Goal: Communication & Community: Participate in discussion

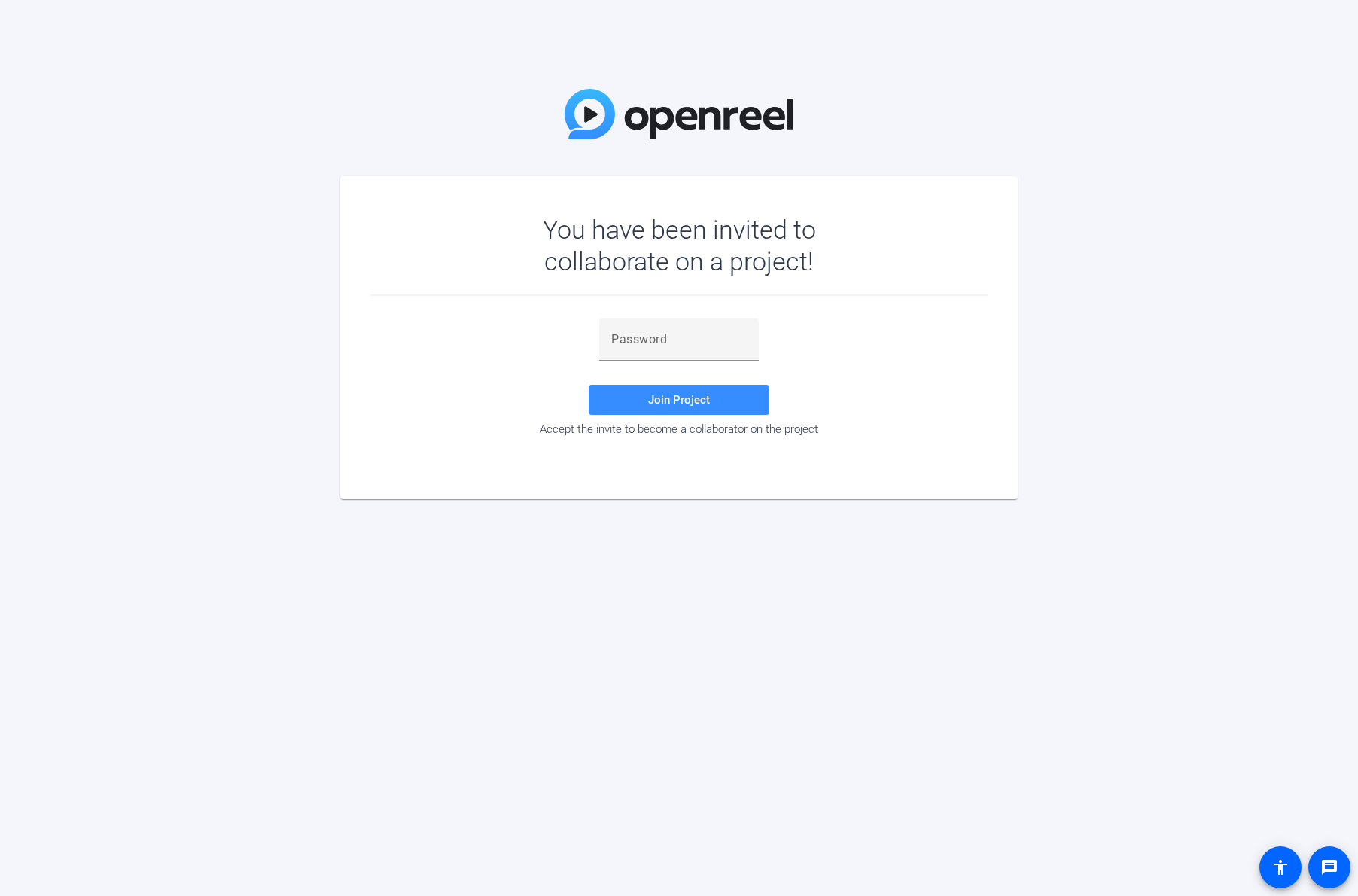
click at [1293, 488] on div "You have been invited to collaborate on a project! Join Project Accept the invi…" at bounding box center [679, 448] width 1358 height 896
click at [672, 343] on input "text" at bounding box center [679, 339] width 136 height 18
paste input "]Xw+9u"
click at [665, 400] on span "Join Project" at bounding box center [679, 399] width 61 height 13
click at [1276, 211] on div "You have been invited to collaborate on a project! ]Xw+9u Invalid token, email …" at bounding box center [679, 448] width 1358 height 896
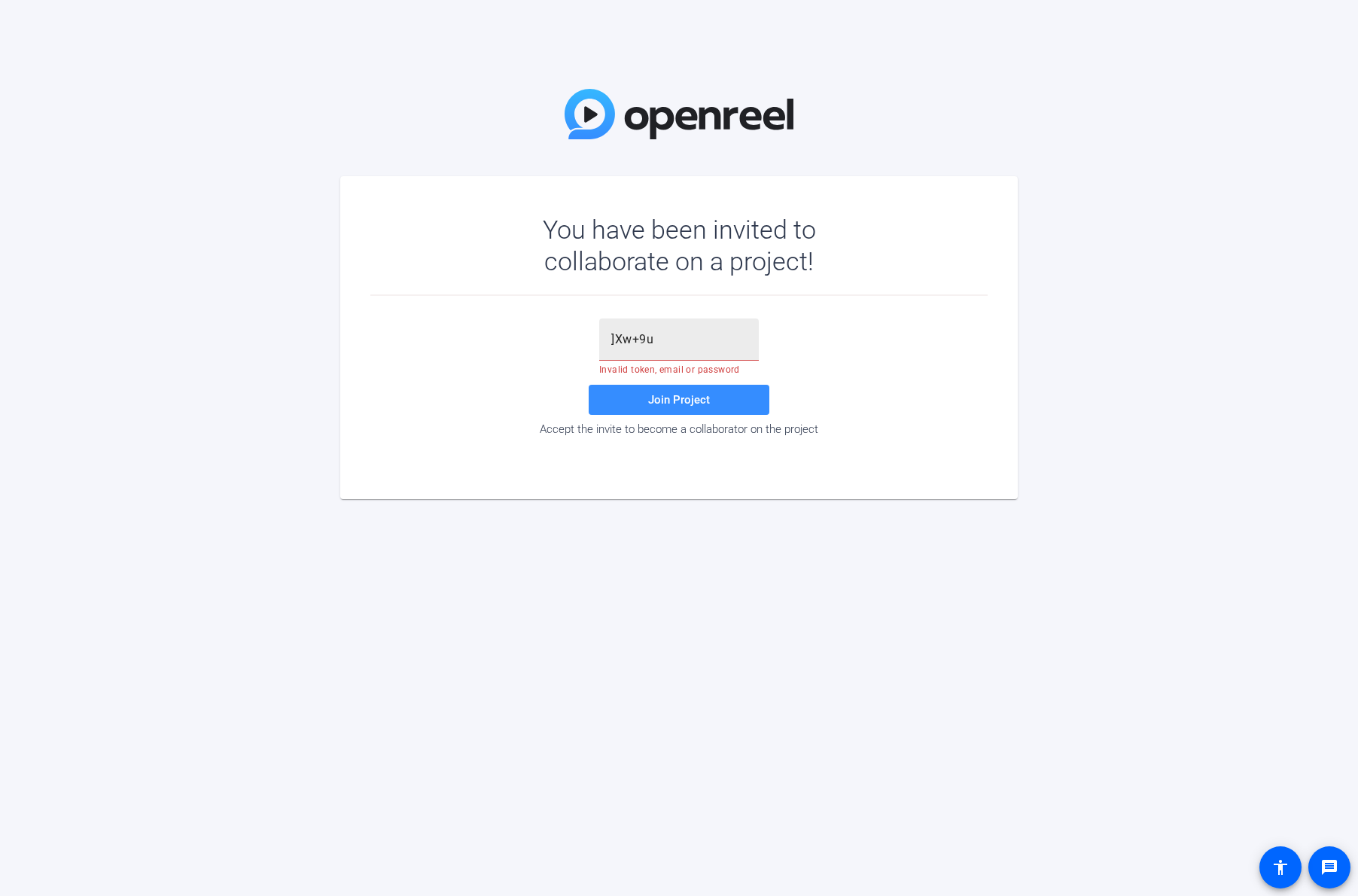
click at [711, 335] on input "]Xw+9u" at bounding box center [679, 339] width 136 height 18
type input "]Xw+9u"
click at [679, 399] on span "Join Project" at bounding box center [679, 399] width 61 height 13
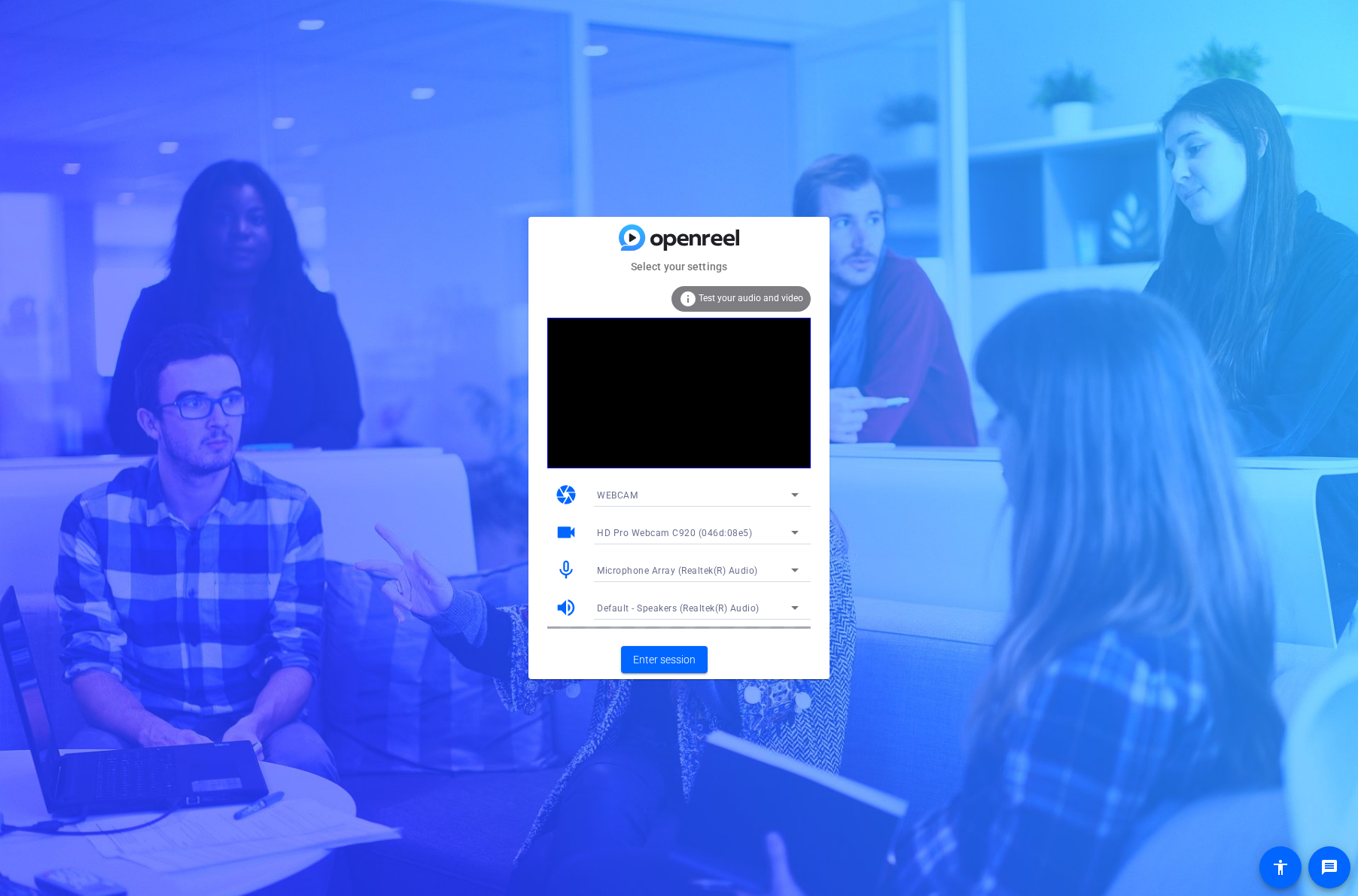
click at [774, 295] on span "Test your audio and video" at bounding box center [750, 298] width 104 height 11
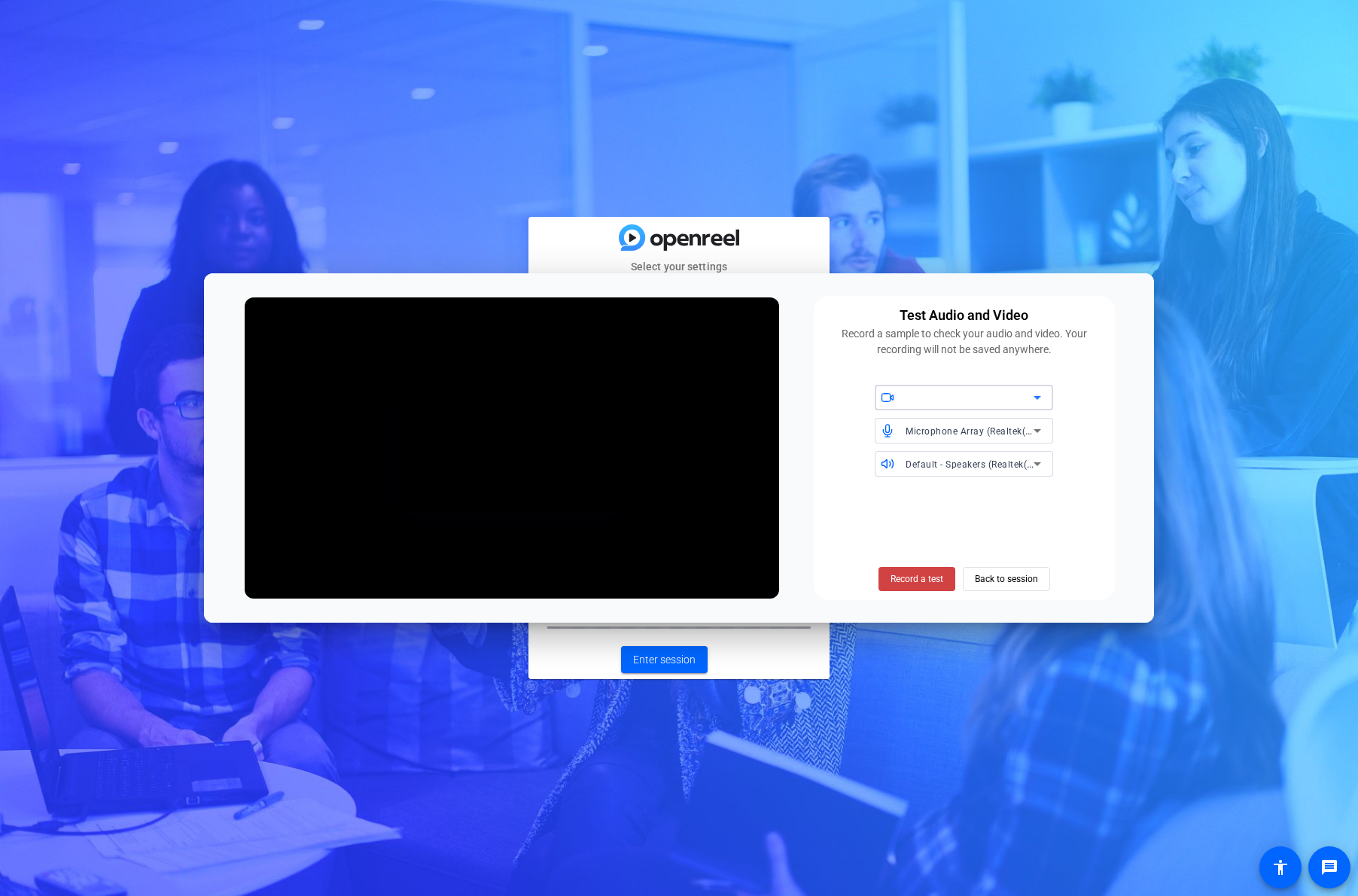
click at [954, 467] on span "Default - Speakers (Realtek(R) Audio)" at bounding box center [986, 464] width 162 height 12
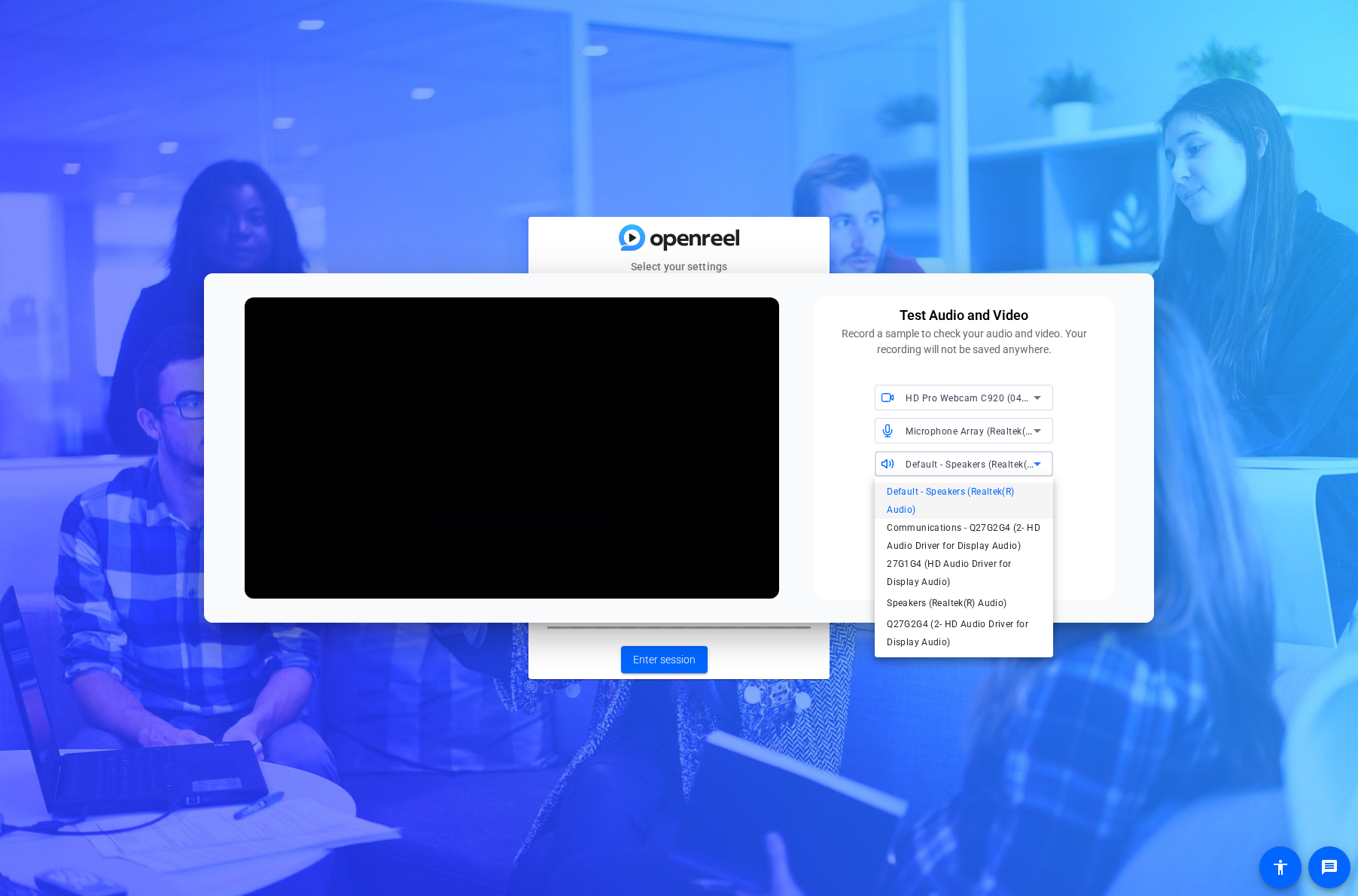
click at [956, 437] on div at bounding box center [679, 448] width 1358 height 896
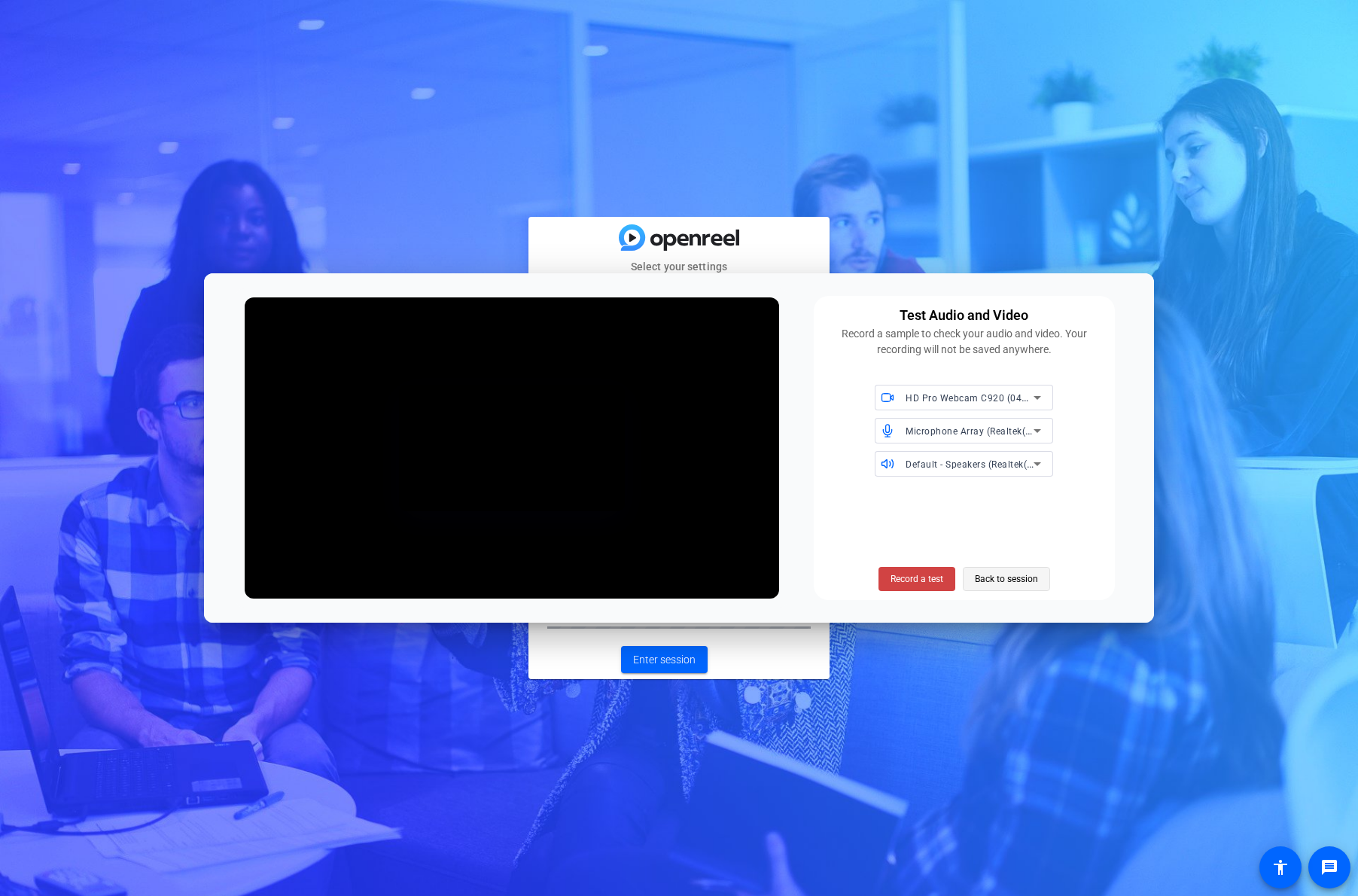
click at [989, 583] on span "Back to session" at bounding box center [1006, 579] width 63 height 29
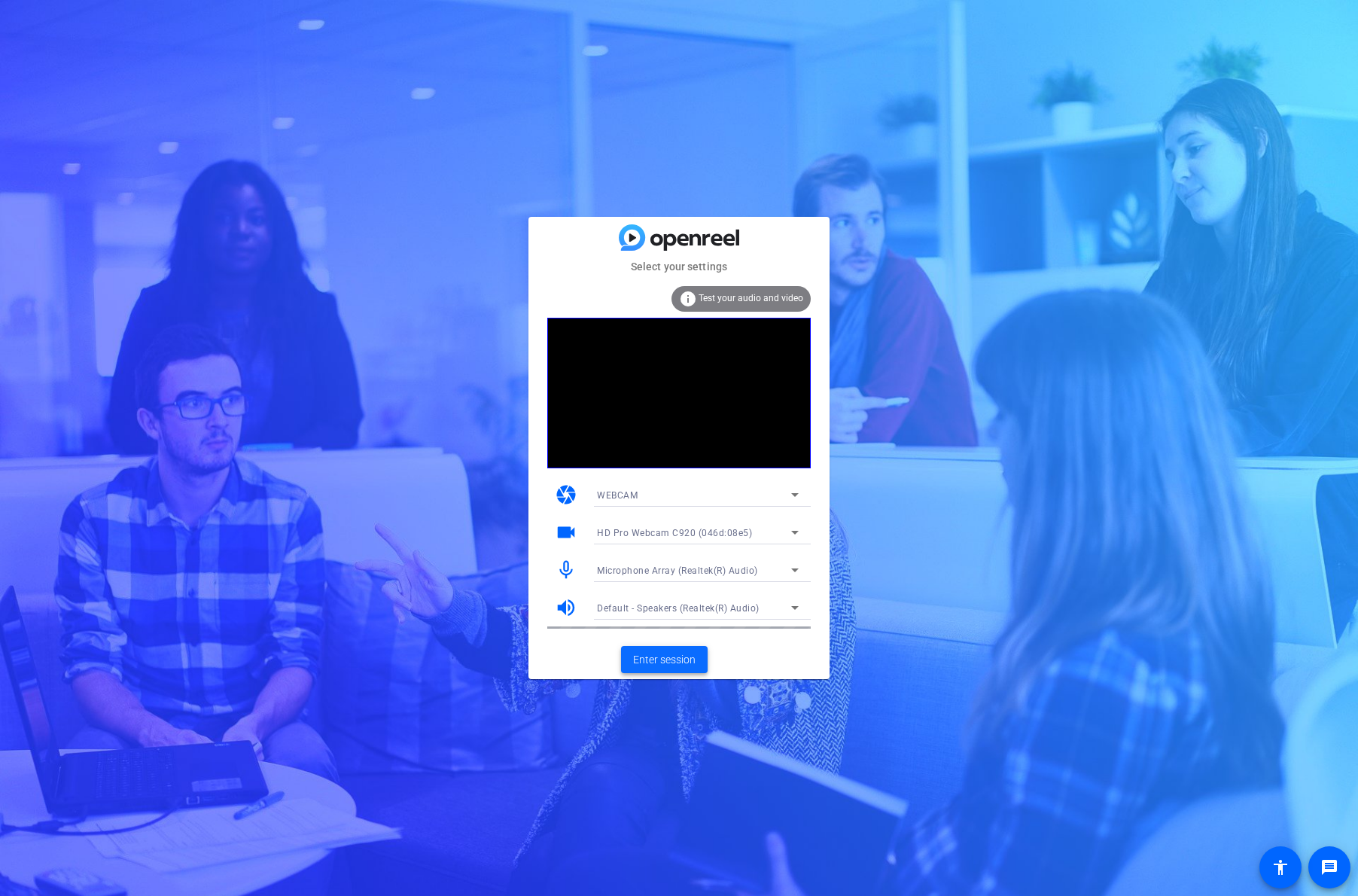
click at [678, 658] on span "Enter session" at bounding box center [664, 660] width 62 height 16
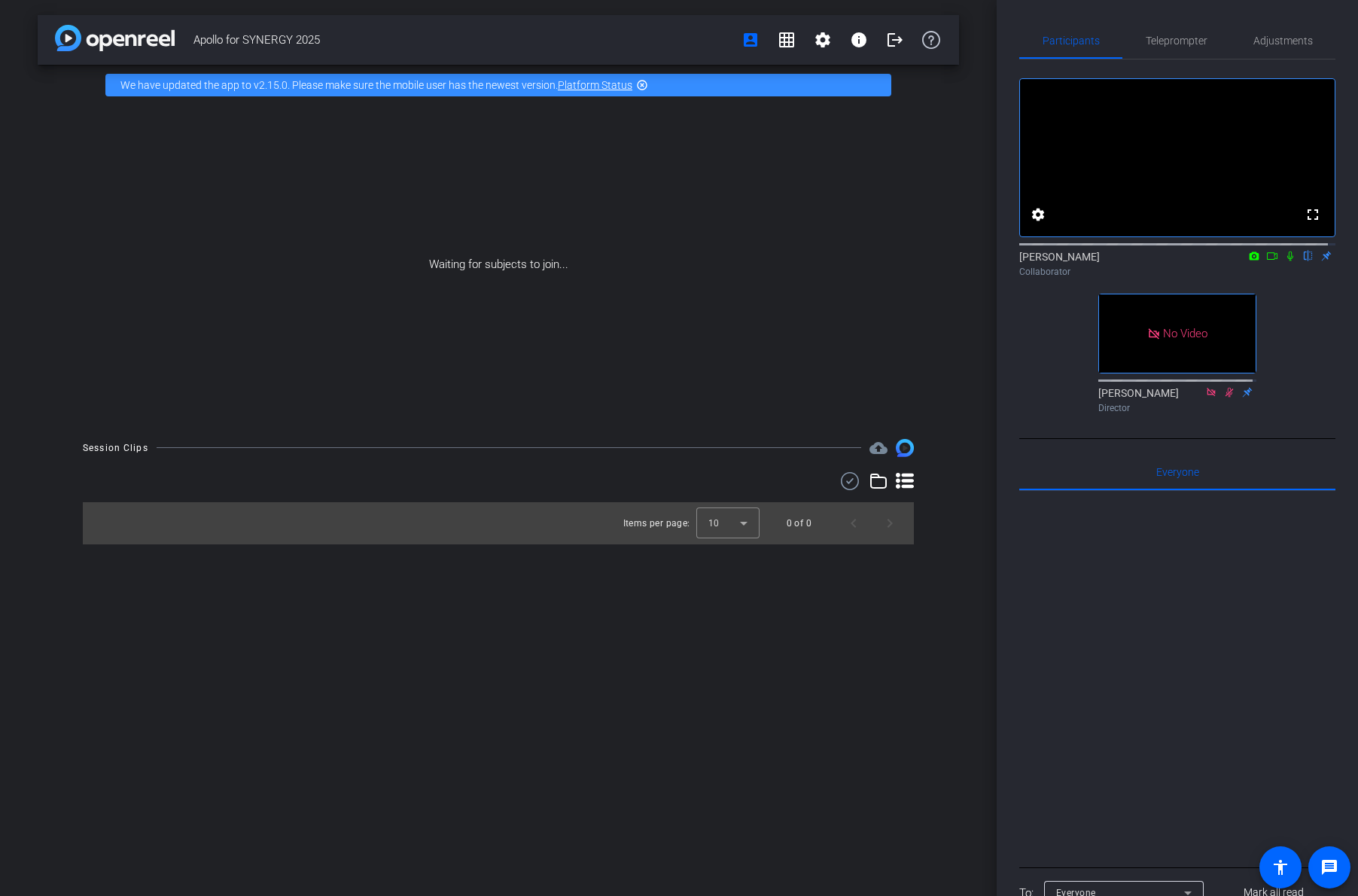
click at [1266, 261] on icon at bounding box center [1272, 256] width 12 height 11
click at [1284, 261] on icon at bounding box center [1290, 256] width 12 height 11
click at [953, 109] on div "Waiting for subjects to join..." at bounding box center [498, 264] width 921 height 318
click at [952, 92] on div "Apollo for SYNERGY 2025 account_box grid_on settings info logout We have update…" at bounding box center [498, 448] width 997 height 896
click at [311, 631] on div "Apollo for SYNERGY 2025 account_box grid_on settings info logout We have update…" at bounding box center [498, 448] width 997 height 896
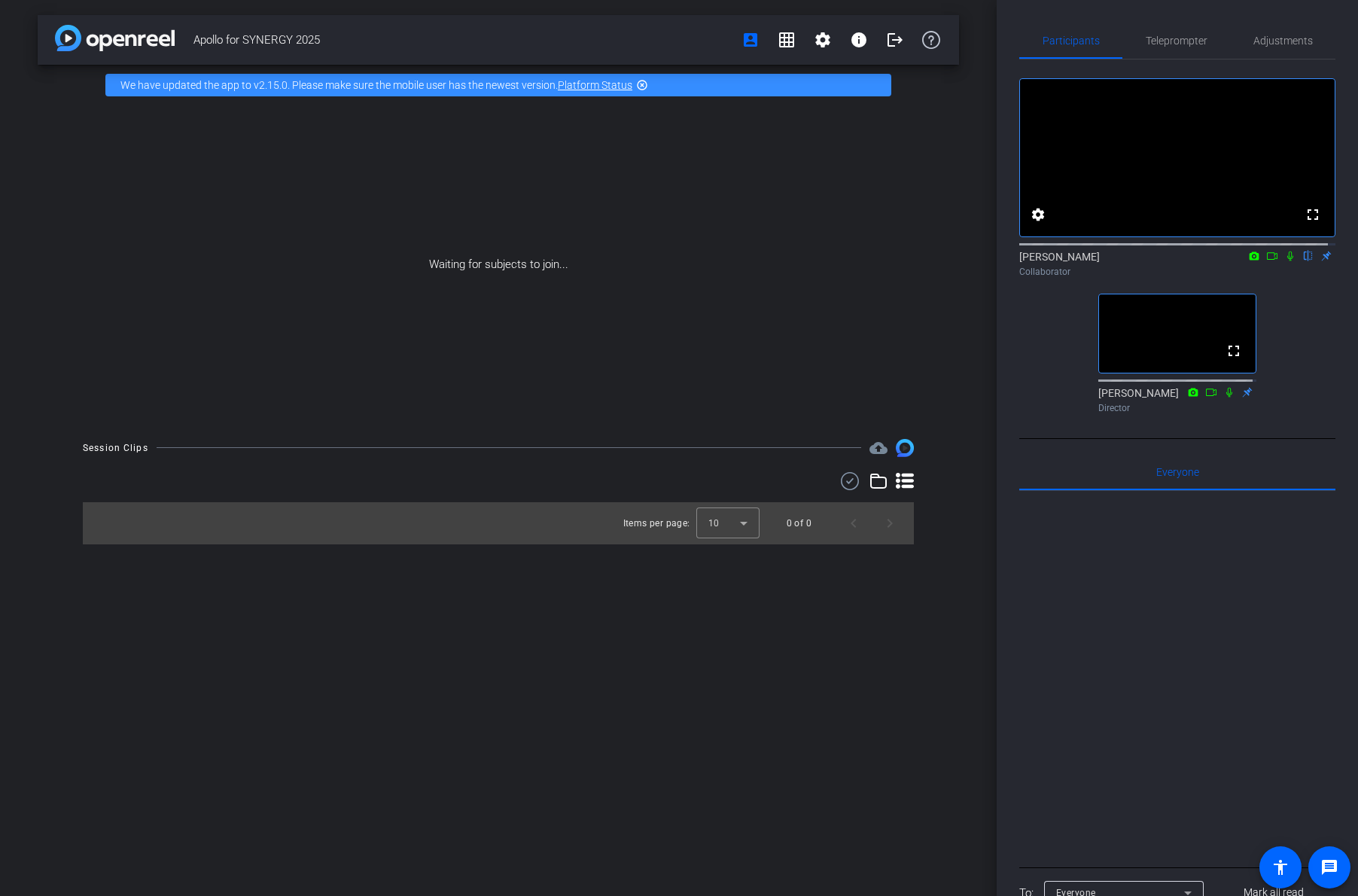
click at [1155, 668] on div at bounding box center [1177, 677] width 316 height 373
click at [1170, 648] on div at bounding box center [1177, 677] width 316 height 373
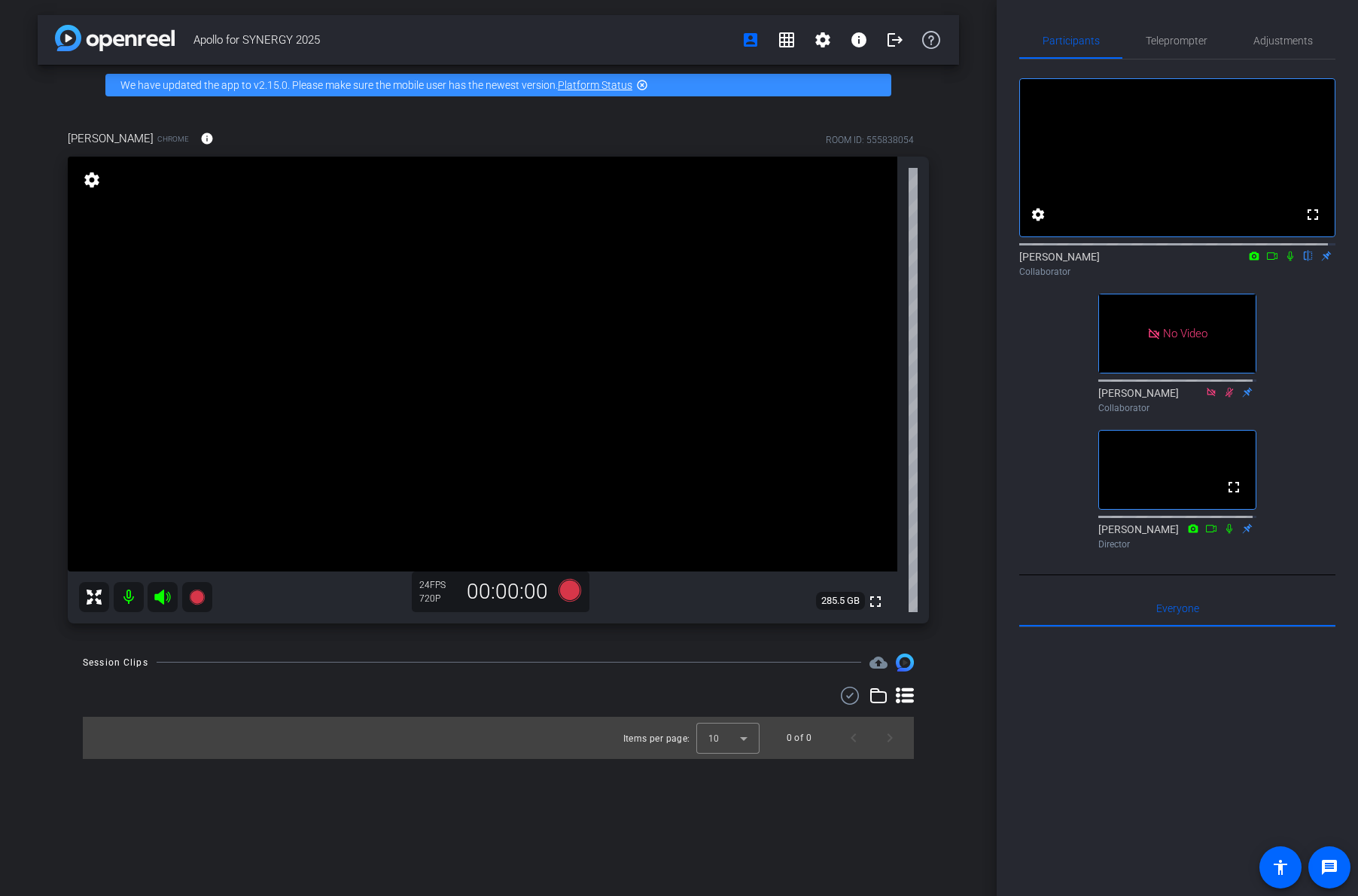
click at [1026, 352] on div "fullscreen settings [PERSON_NAME] flip Collaborator No Video [PERSON_NAME] Coll…" at bounding box center [1177, 308] width 316 height 496
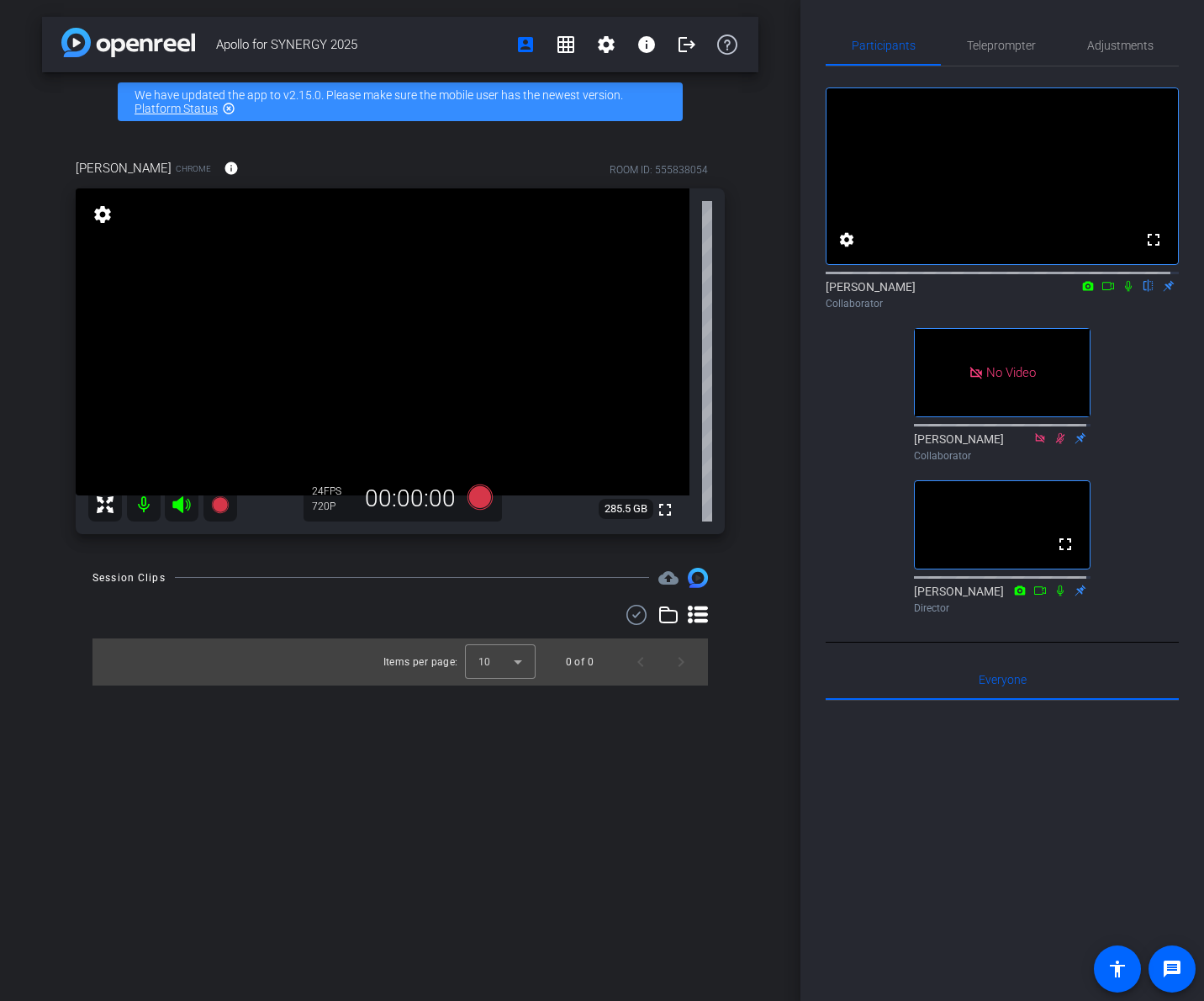
click at [495, 752] on div "Apollo for SYNERGY 2025 account_box grid_on settings info logout We have update…" at bounding box center [400, 500] width 800 height 1001
click at [1122, 292] on icon at bounding box center [1129, 286] width 14 height 12
click at [857, 882] on div at bounding box center [1002, 908] width 354 height 416
click at [1119, 294] on mat-icon at bounding box center [1129, 285] width 21 height 15
drag, startPoint x: 629, startPoint y: 864, endPoint x: 605, endPoint y: 858, distance: 24.7
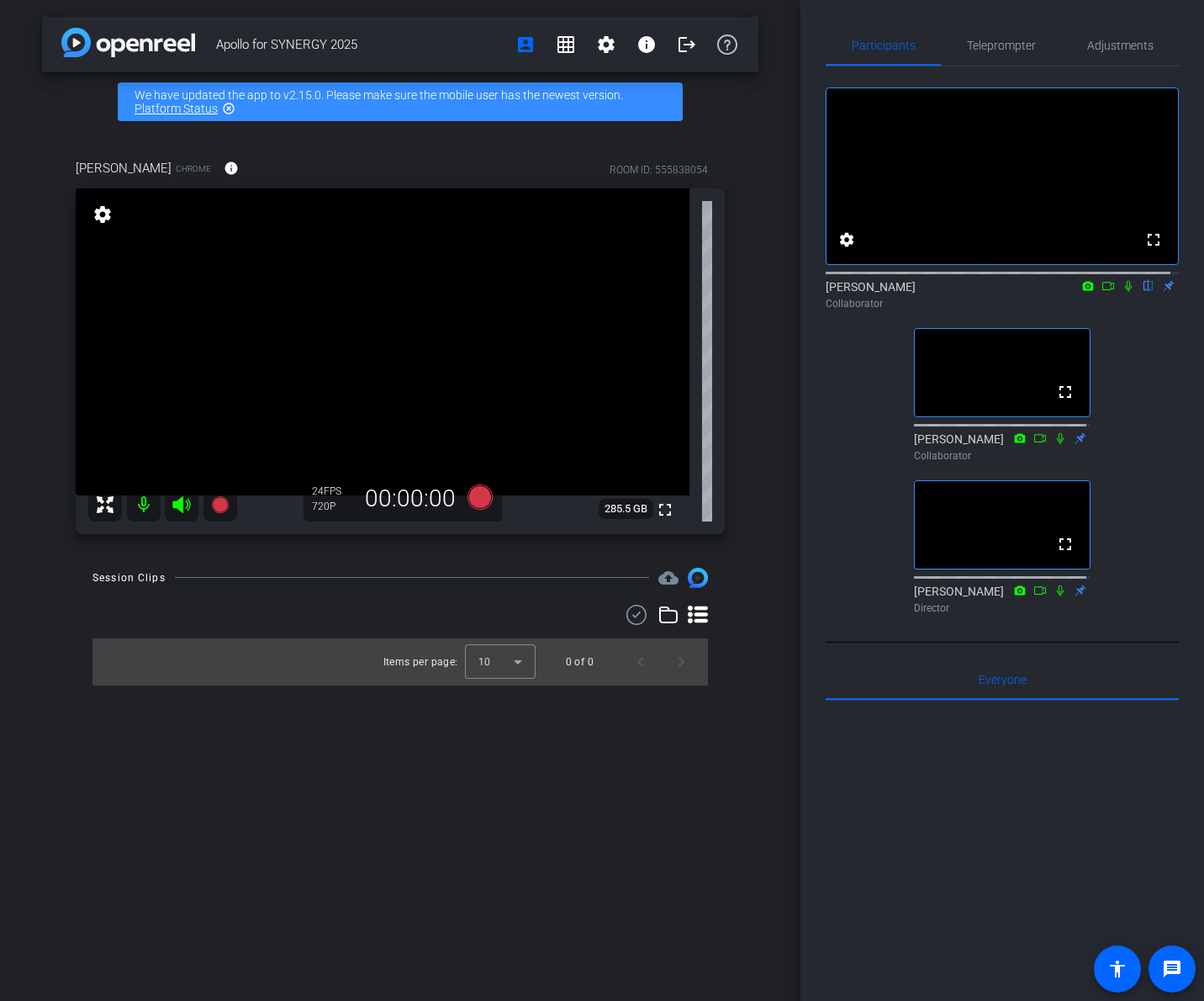
click at [629, 864] on div "Apollo for SYNERGY 2025 account_box grid_on settings info logout We have update…" at bounding box center [400, 500] width 800 height 1001
click at [1122, 292] on icon at bounding box center [1129, 286] width 14 height 12
click at [1125, 292] on icon at bounding box center [1129, 286] width 9 height 11
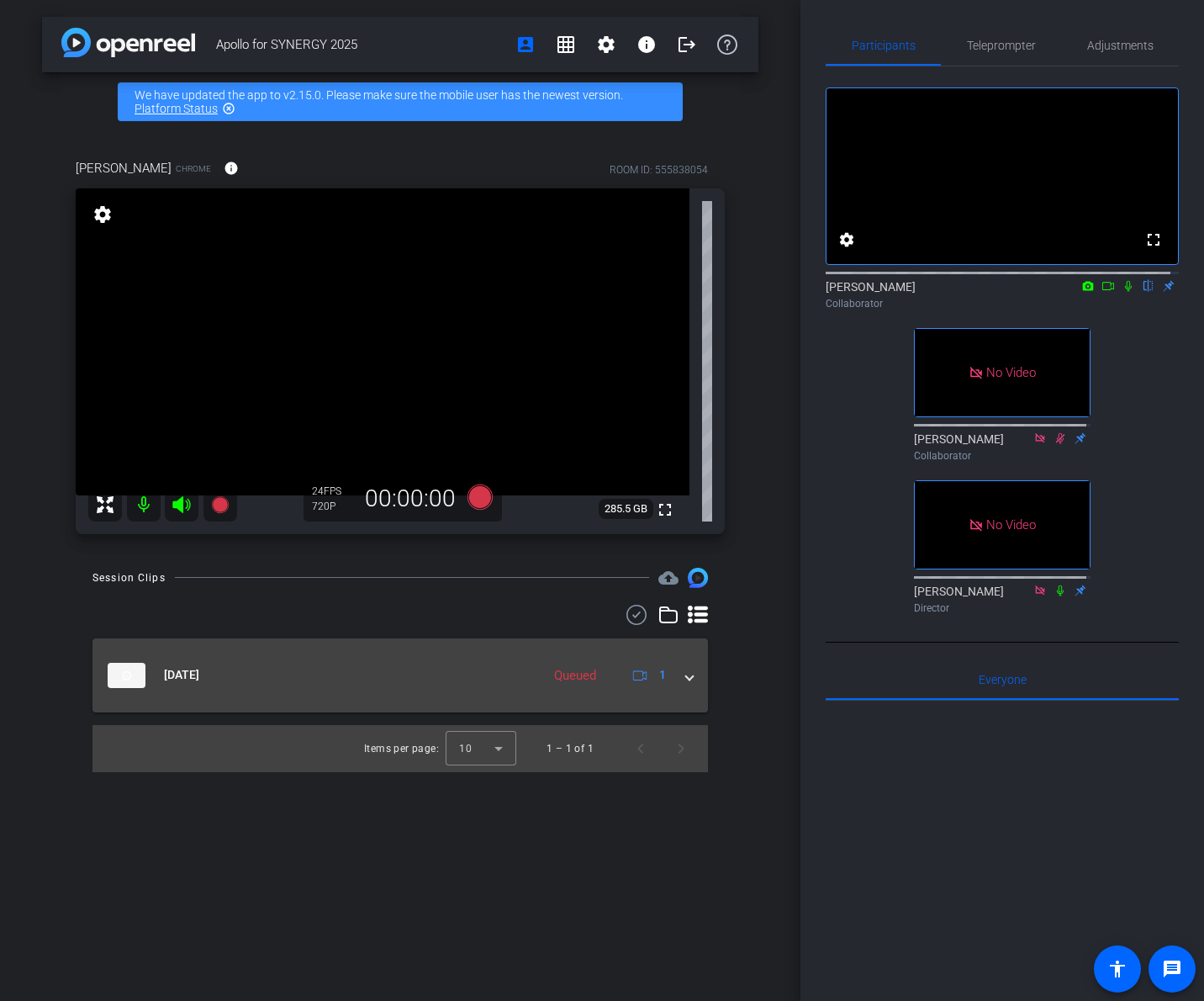
click at [693, 678] on span at bounding box center [690, 675] width 7 height 18
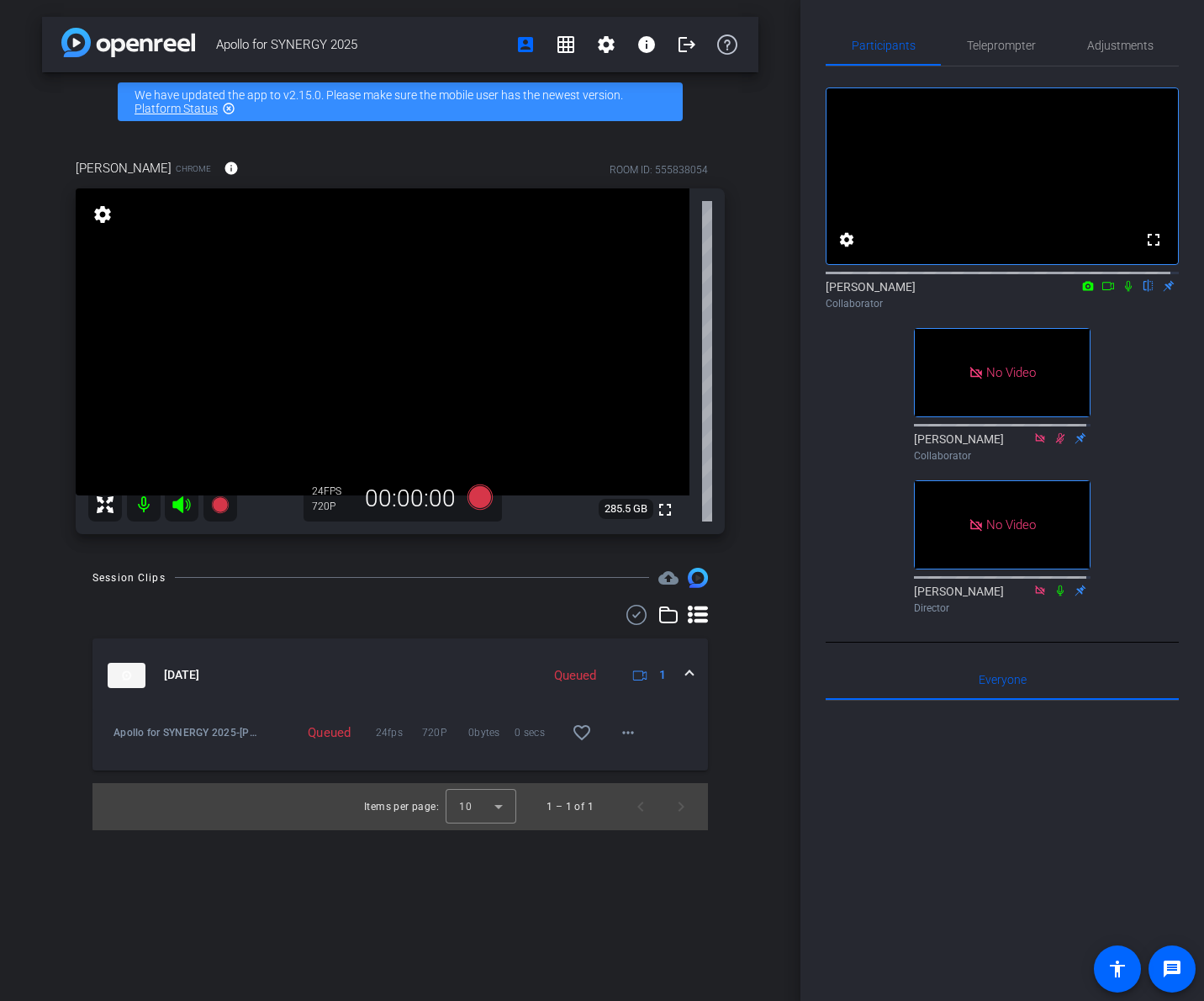
click at [762, 710] on div "Apollo for SYNERGY 2025 account_box grid_on settings info logout We have update…" at bounding box center [400, 500] width 800 height 1001
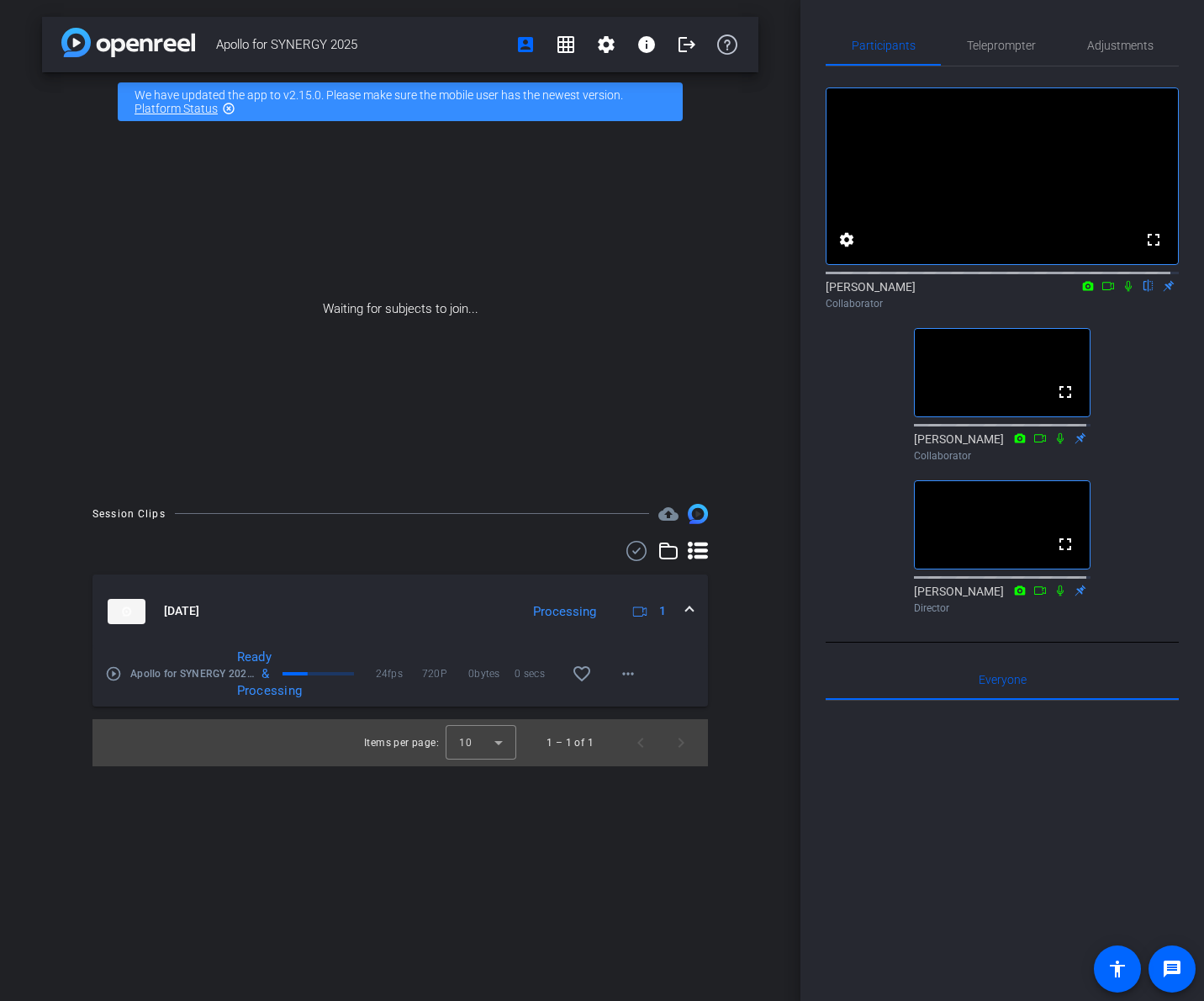
click at [841, 456] on div "fullscreen settings [PERSON_NAME] flip Collaborator fullscreen [PERSON_NAME] Co…" at bounding box center [1002, 344] width 354 height 554
click at [700, 50] on span at bounding box center [687, 44] width 40 height 40
